Goal: Find specific page/section: Find specific page/section

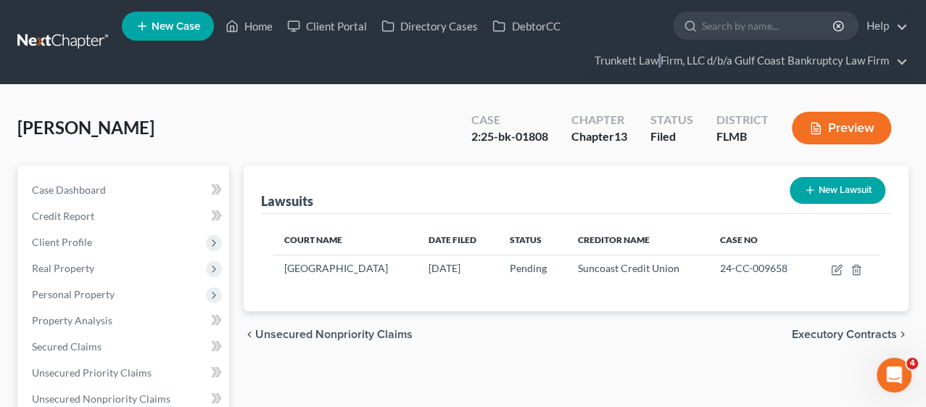
scroll to position [1, 0]
click at [265, 22] on link "Home" at bounding box center [249, 26] width 62 height 26
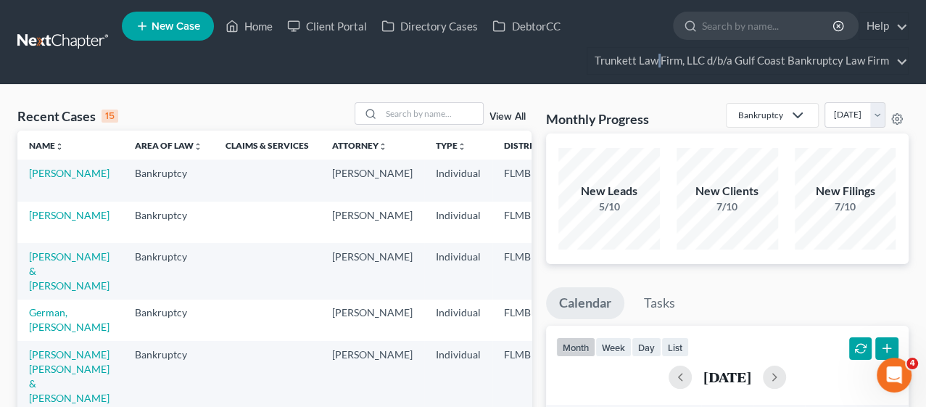
click at [497, 117] on link "View All" at bounding box center [507, 117] width 36 height 10
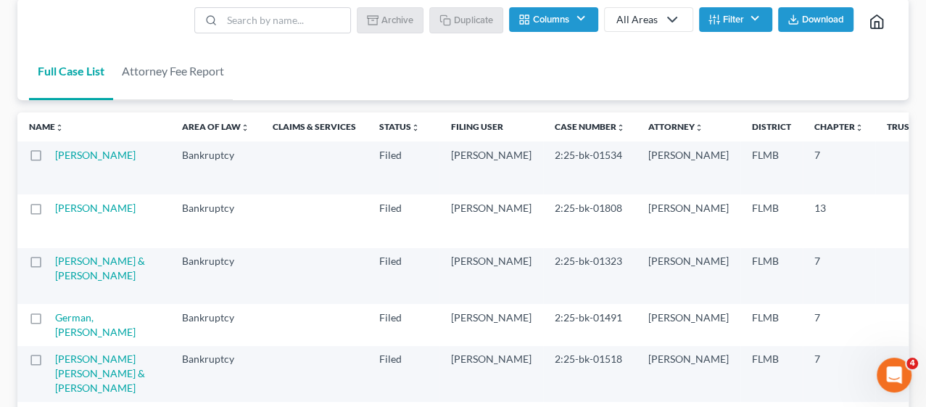
scroll to position [80, 0]
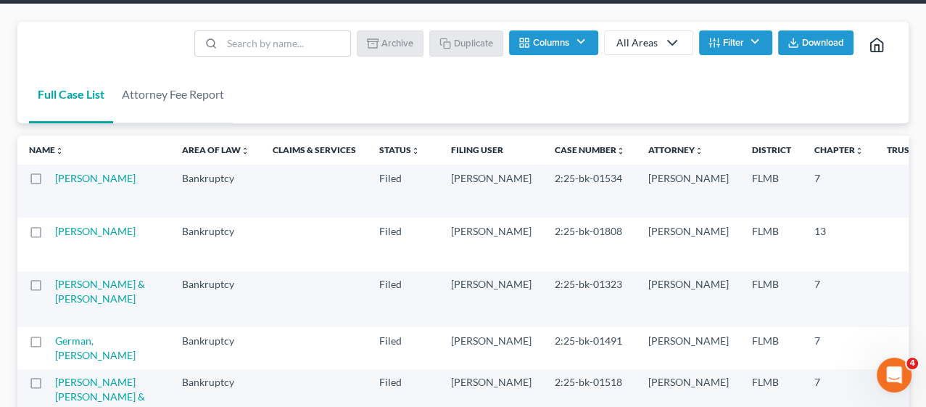
click at [543, 159] on th "Case Number unfold_more expand_more expand_less" at bounding box center [590, 150] width 94 height 29
click at [555, 146] on link "Case Number unfold_more expand_more expand_less" at bounding box center [590, 149] width 70 height 11
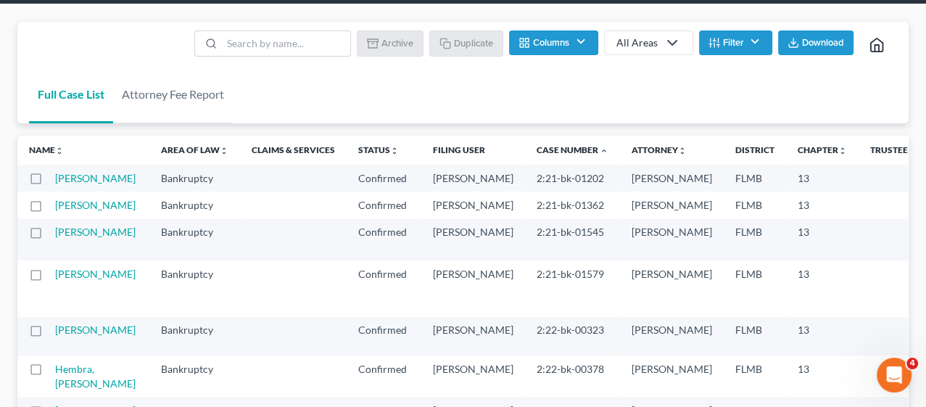
click at [525, 161] on th "Case Number unfold_more expand_more expand_less" at bounding box center [572, 150] width 95 height 29
click at [536, 146] on link "Case Number unfold_more expand_more expand_less" at bounding box center [572, 149] width 72 height 11
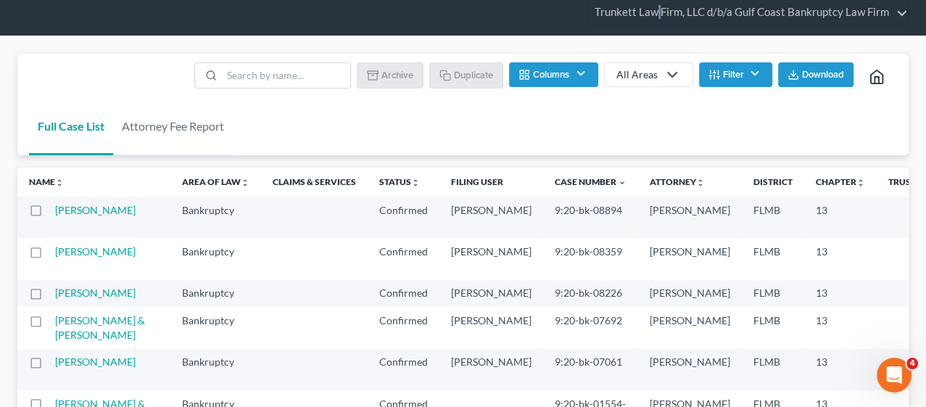
scroll to position [0, 0]
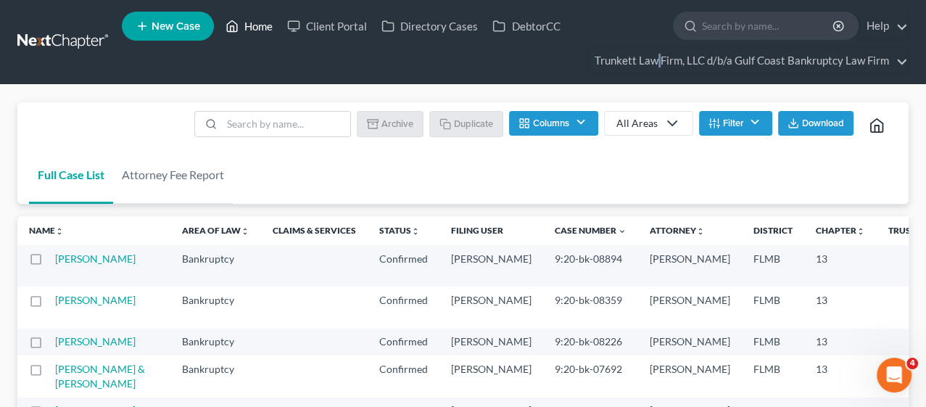
click at [258, 27] on link "Home" at bounding box center [249, 26] width 62 height 26
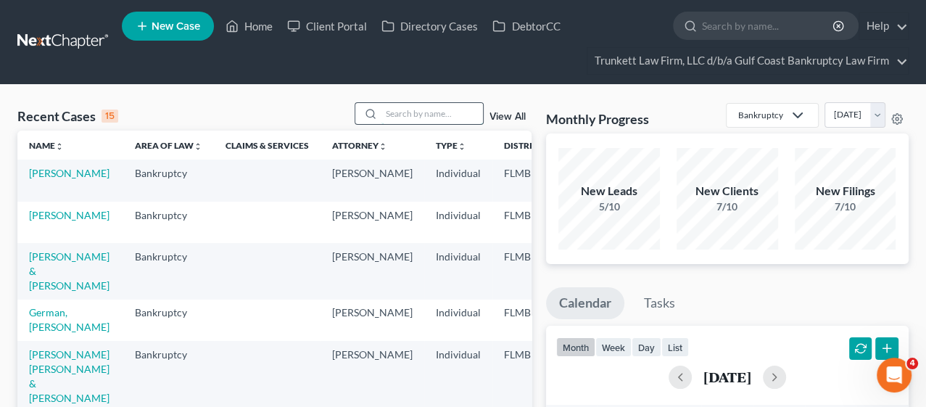
click at [394, 108] on input "search" at bounding box center [431, 113] width 101 height 21
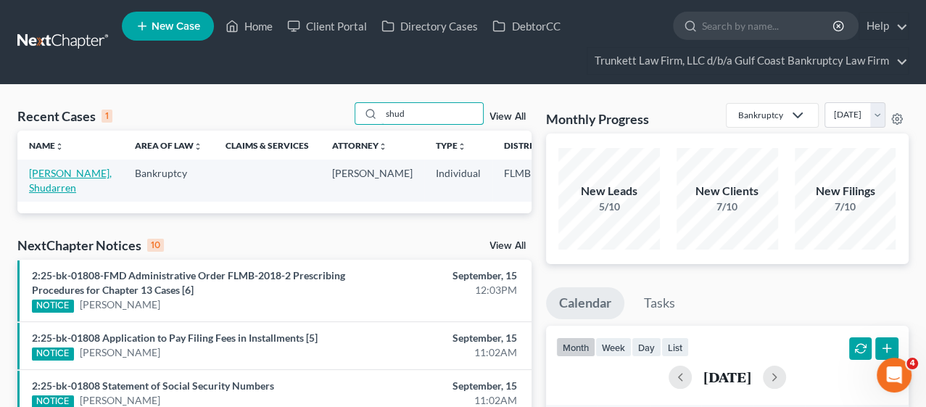
type input "shud"
click at [52, 181] on link "[PERSON_NAME], Shudarren" at bounding box center [70, 180] width 83 height 27
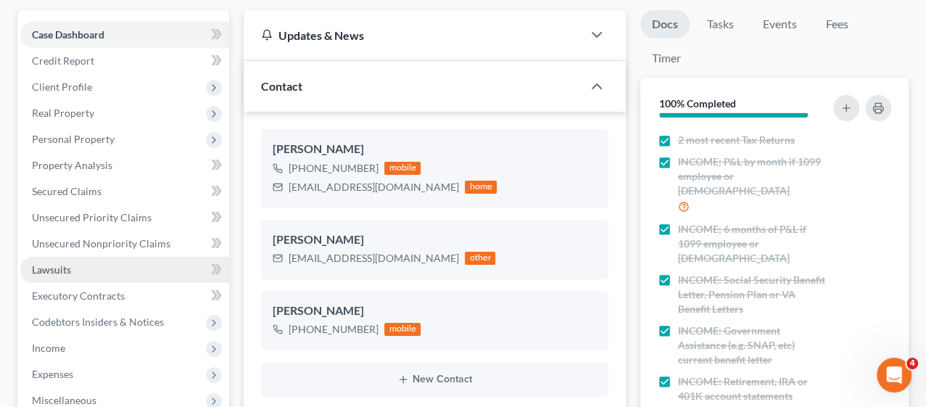
scroll to position [161, 0]
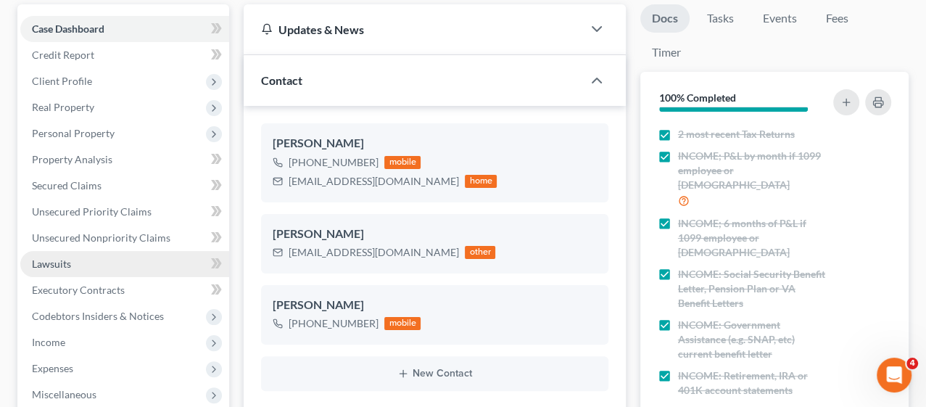
click at [64, 266] on span "Lawsuits" at bounding box center [51, 263] width 39 height 12
